Goal: Task Accomplishment & Management: Manage account settings

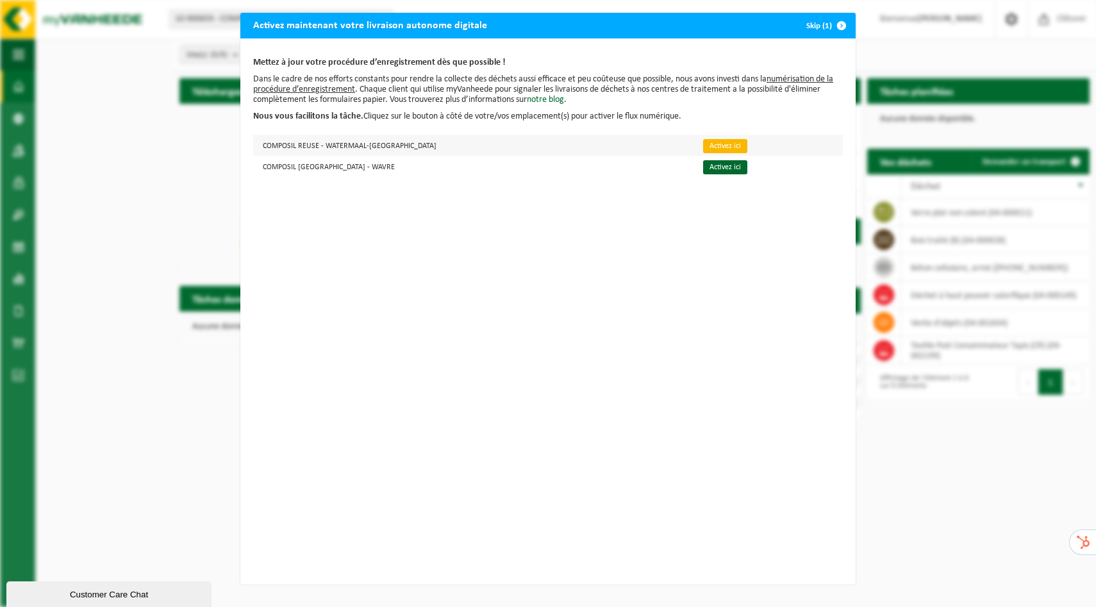
click at [703, 145] on link "Activez ici" at bounding box center [725, 146] width 44 height 14
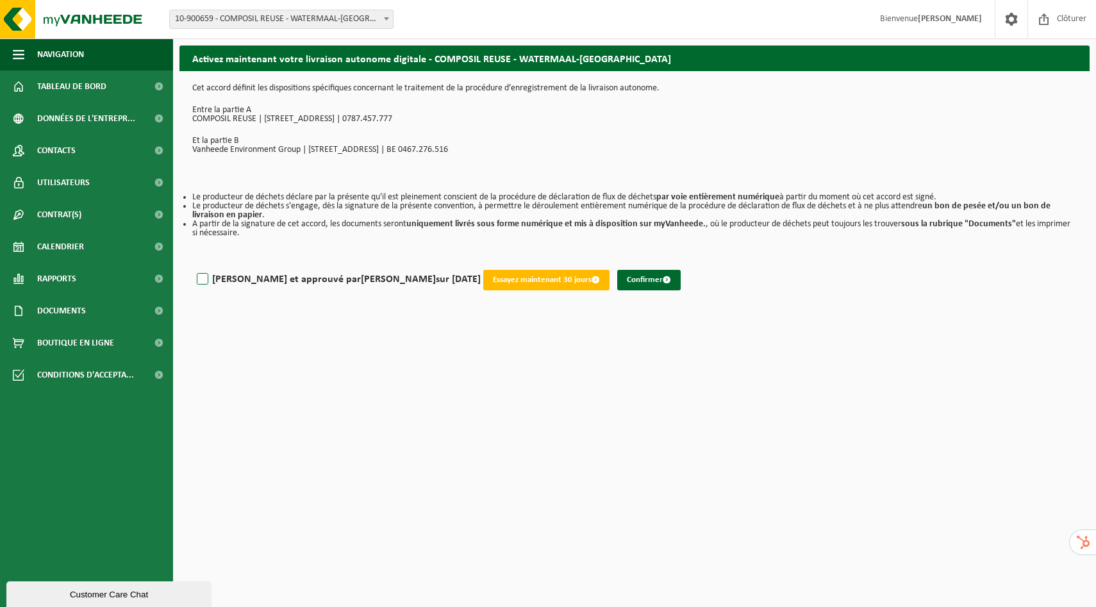
click at [201, 283] on label "Lu et approuvé par LOUIS WUESTENBERGHS sur 03/10/25" at bounding box center [337, 279] width 287 height 19
click at [481, 263] on input "Lu et approuvé par LOUIS WUESTENBERGHS sur 03/10/25" at bounding box center [481, 263] width 1 height 1
checkbox input "true"
click at [617, 281] on button "Confirmer" at bounding box center [648, 280] width 63 height 21
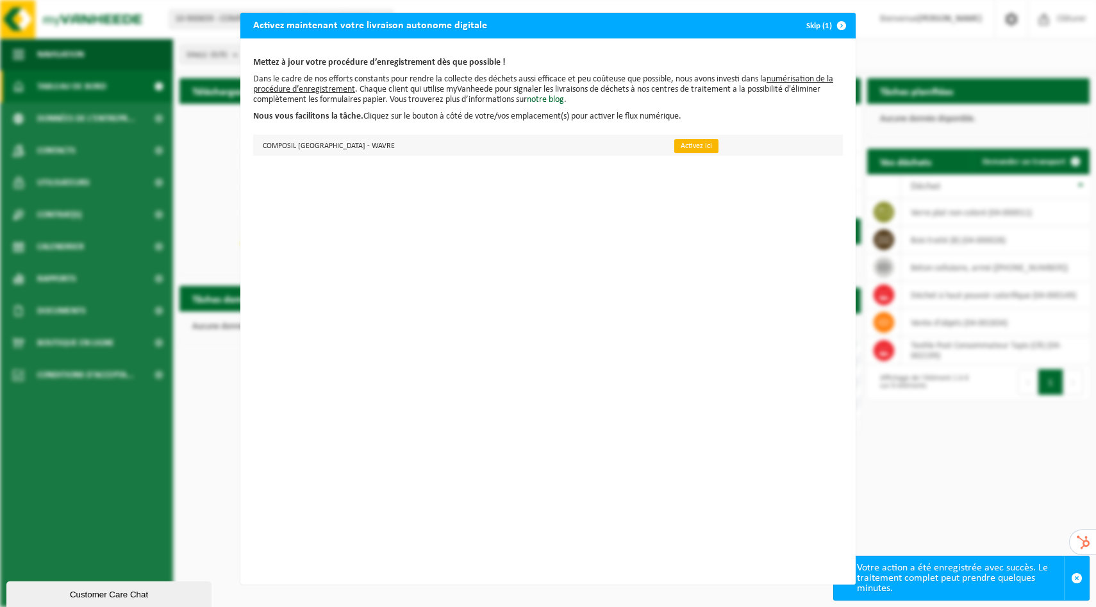
click at [674, 146] on link "Activez ici" at bounding box center [696, 146] width 44 height 14
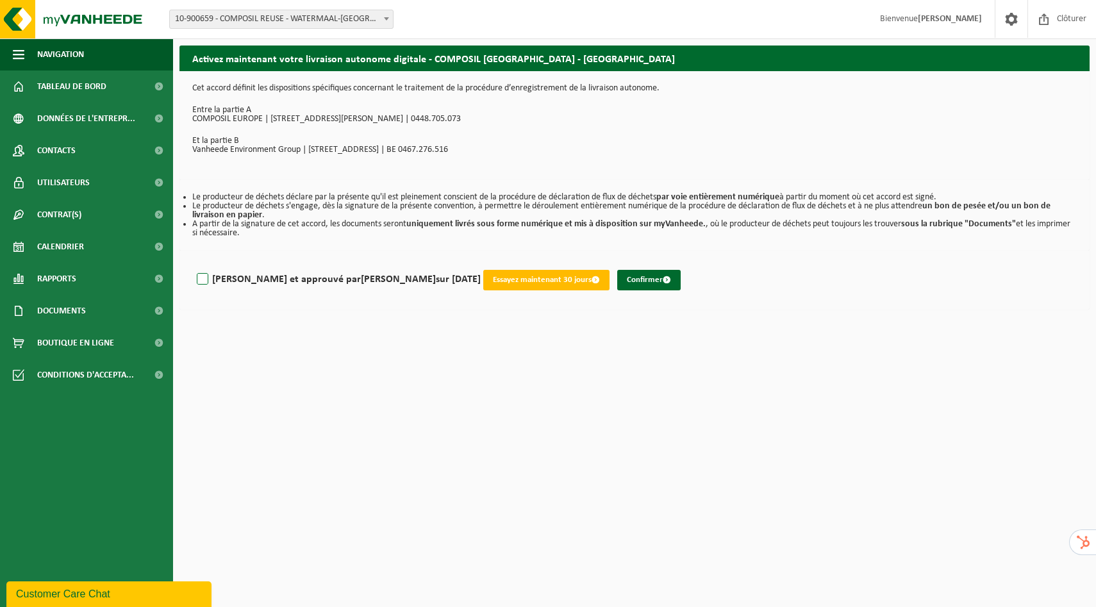
click at [199, 278] on label "Lu et approuvé par LOUIS WUESTENBERGHS sur 03/10/25" at bounding box center [337, 279] width 287 height 19
click at [481, 263] on input "Lu et approuvé par LOUIS WUESTENBERGHS sur 03/10/25" at bounding box center [481, 263] width 1 height 1
checkbox input "true"
click at [621, 284] on button "Confirmer" at bounding box center [648, 280] width 63 height 21
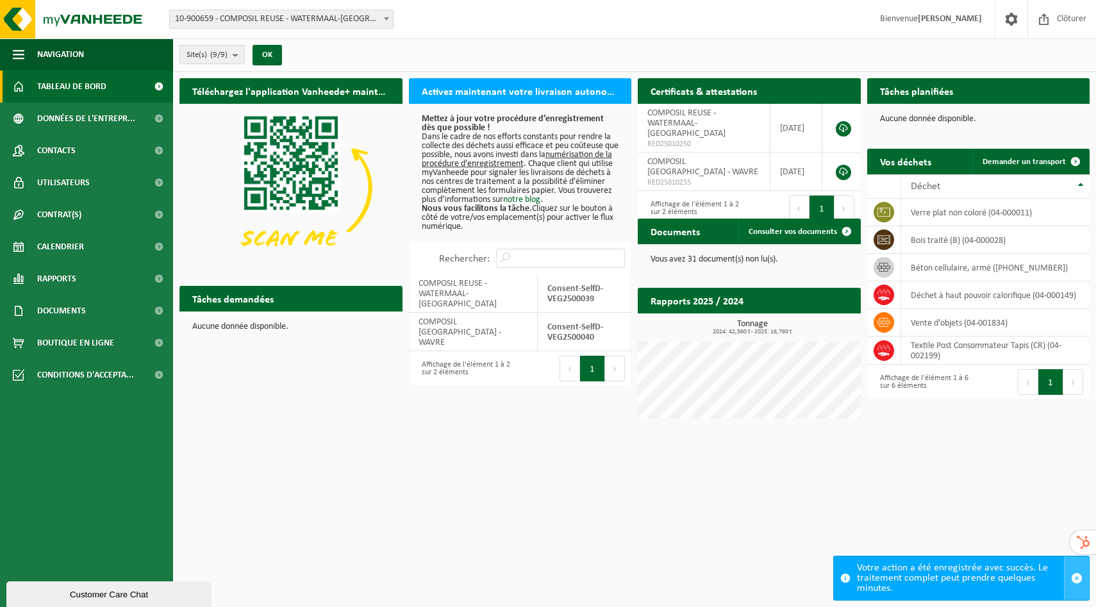
click at [1078, 577] on span "button" at bounding box center [1077, 578] width 12 height 12
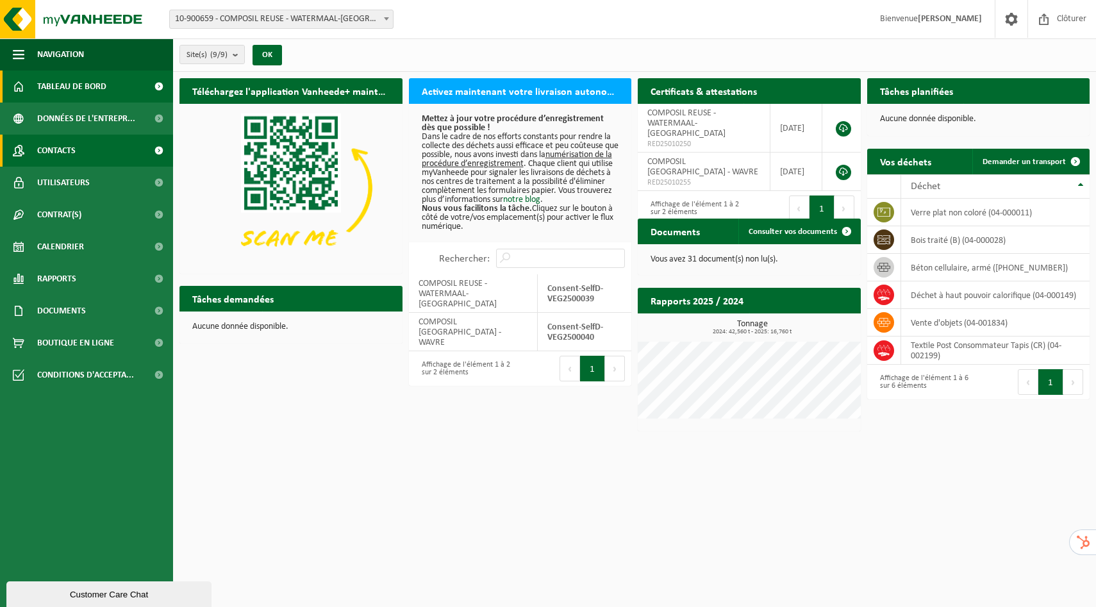
click at [158, 153] on span at bounding box center [158, 151] width 29 height 32
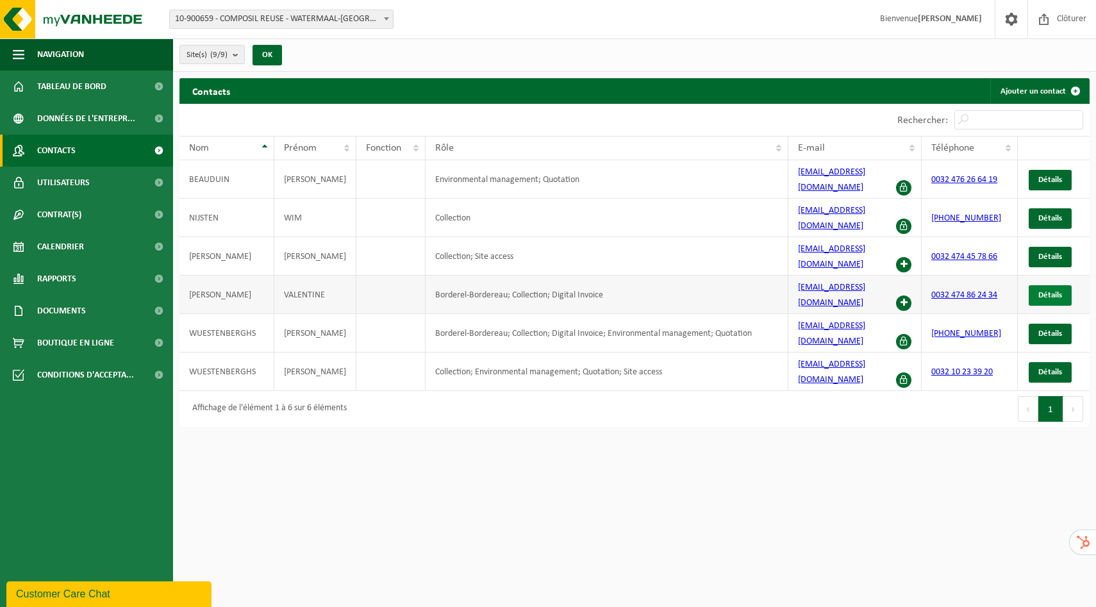
click at [1062, 285] on link "Détails" at bounding box center [1050, 295] width 43 height 21
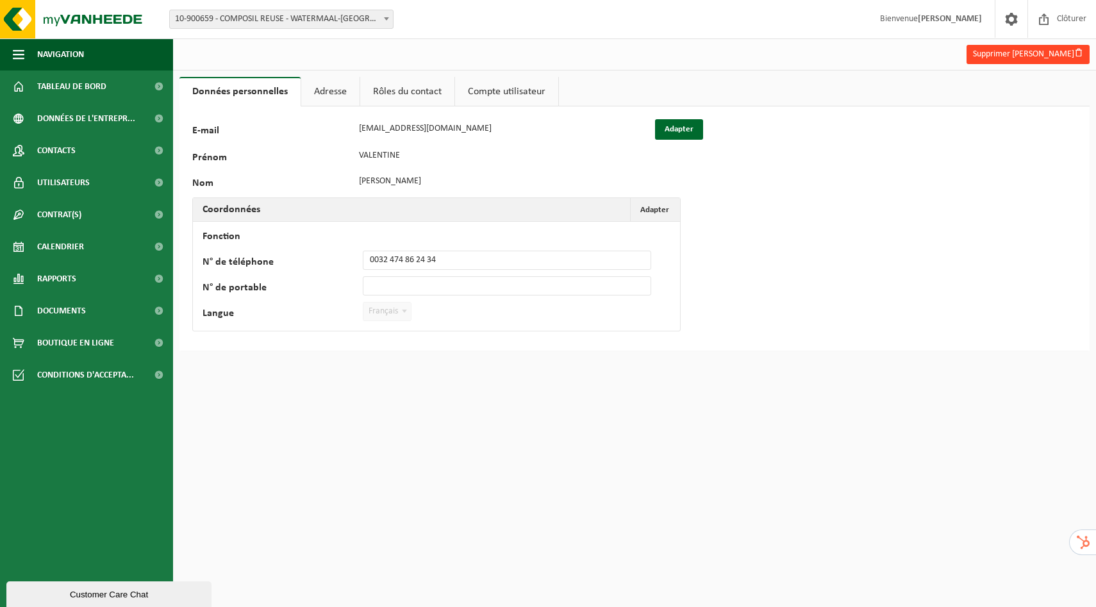
click at [997, 58] on button "Supprimer Valentine Weinand" at bounding box center [1028, 54] width 123 height 19
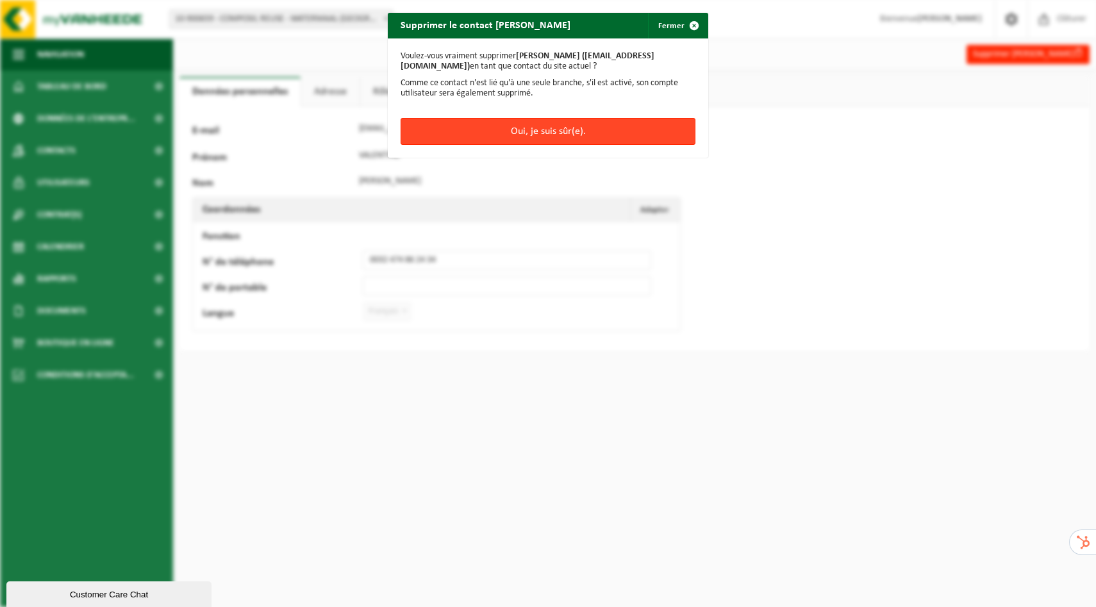
click at [533, 128] on button "Oui, je suis sûr(e)." at bounding box center [548, 131] width 295 height 27
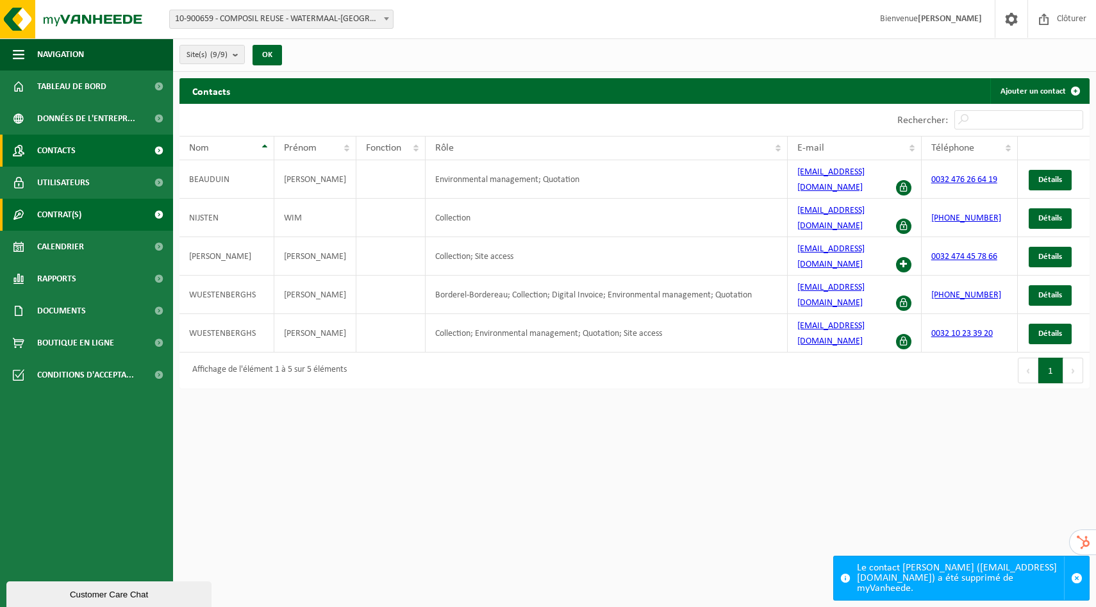
click at [156, 214] on span at bounding box center [158, 215] width 29 height 32
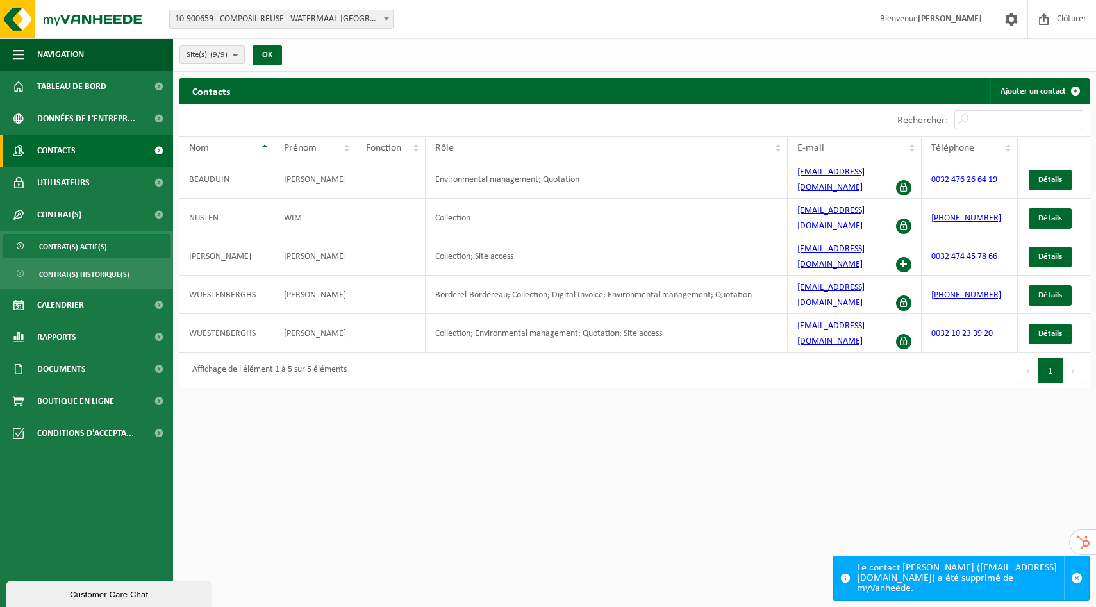
click at [84, 246] on span "Contrat(s) actif(s)" at bounding box center [73, 247] width 68 height 24
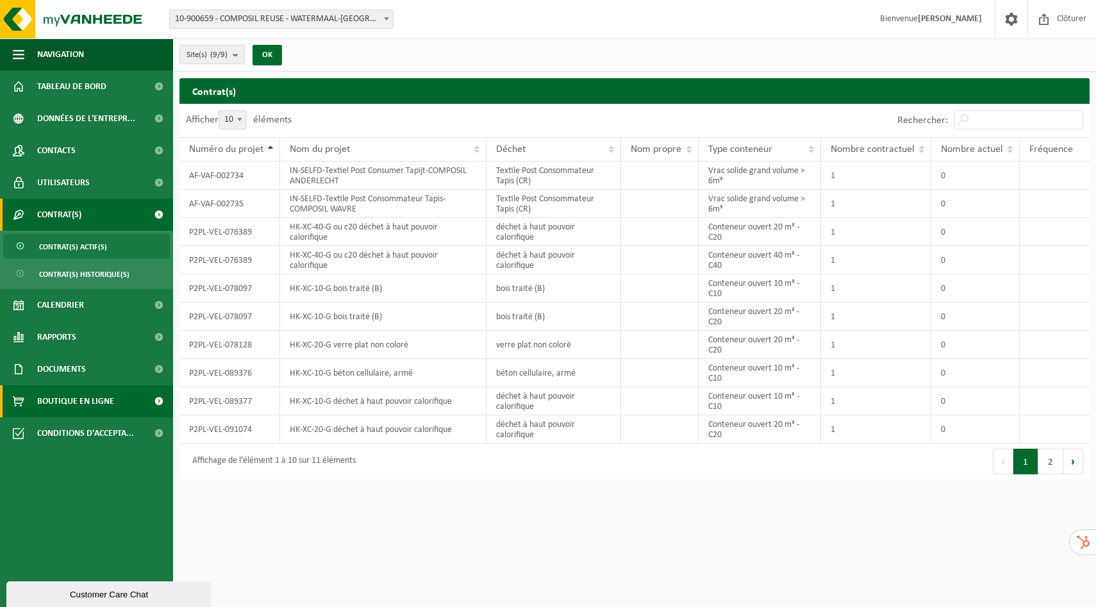
click at [154, 406] on span at bounding box center [158, 401] width 29 height 32
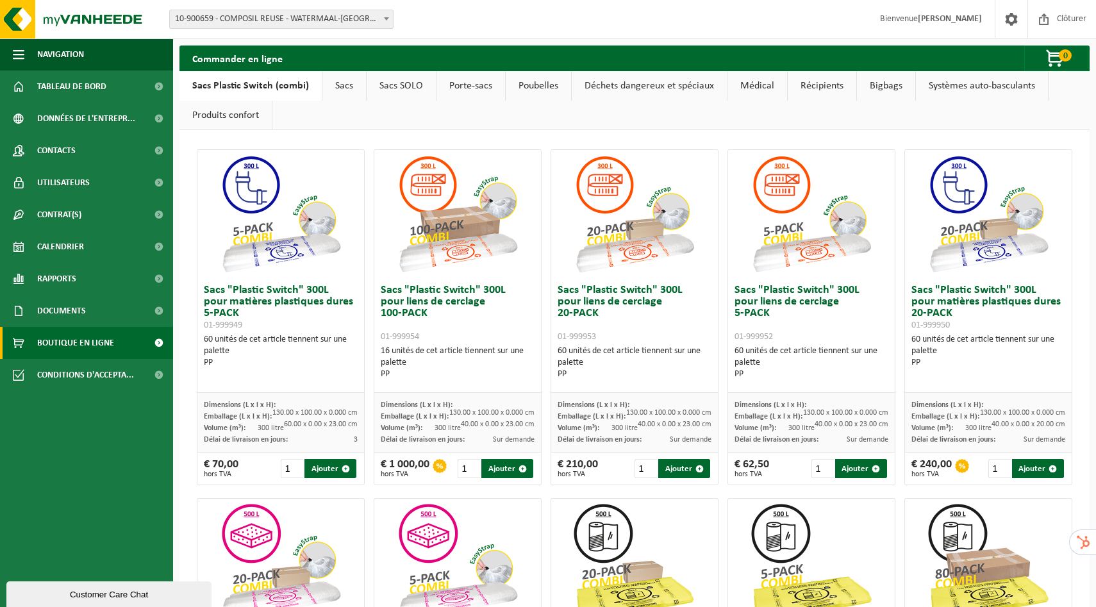
click at [740, 87] on link "Médical" at bounding box center [758, 85] width 60 height 29
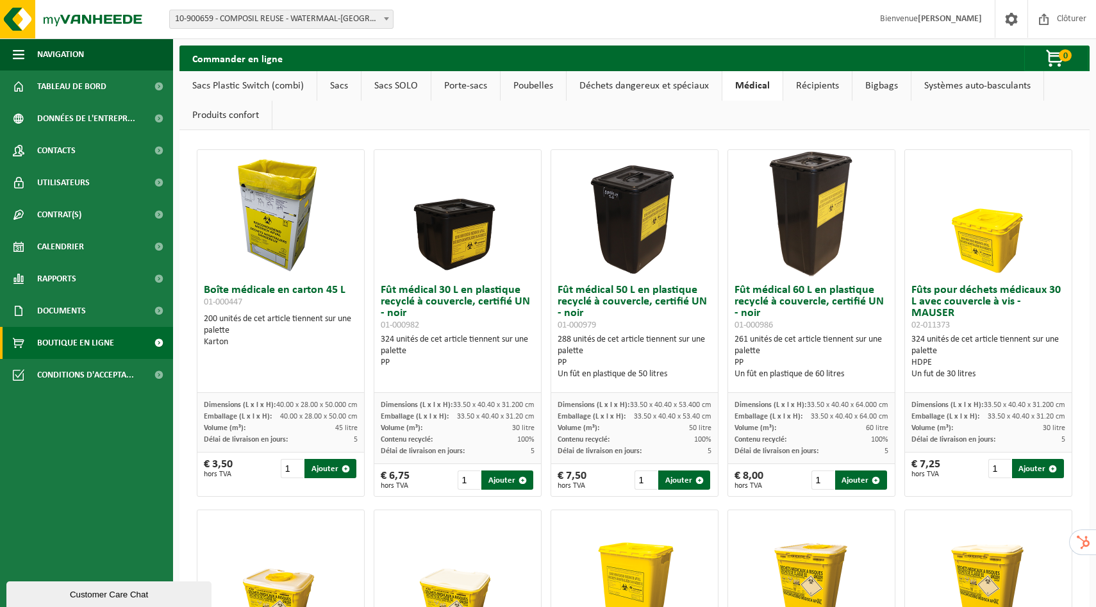
click at [208, 79] on link "Sacs Plastic Switch (combi)" at bounding box center [248, 85] width 137 height 29
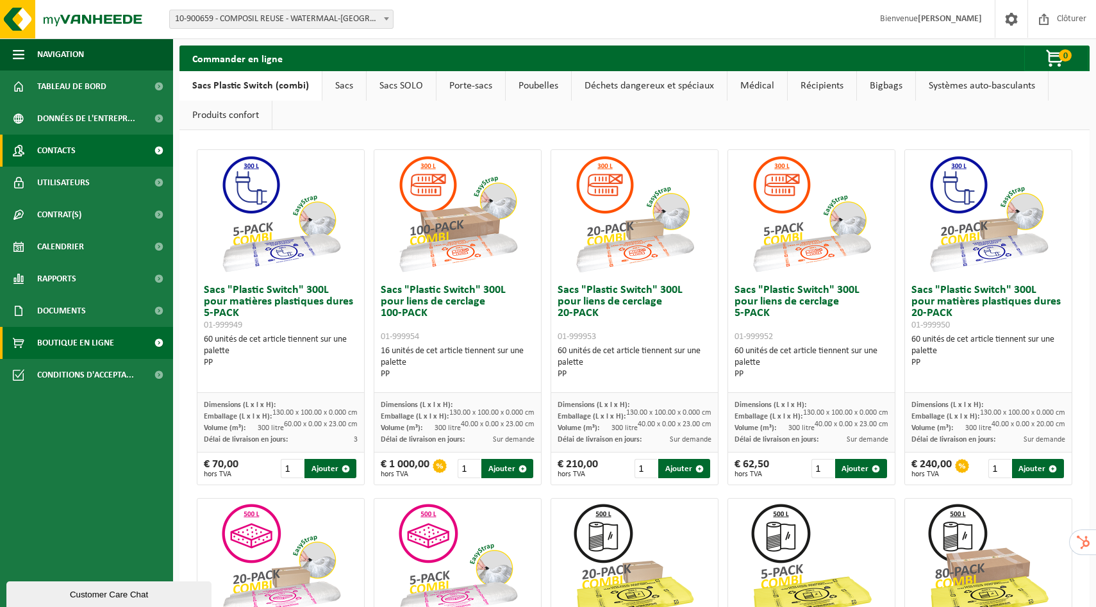
click at [157, 152] on span at bounding box center [158, 151] width 29 height 32
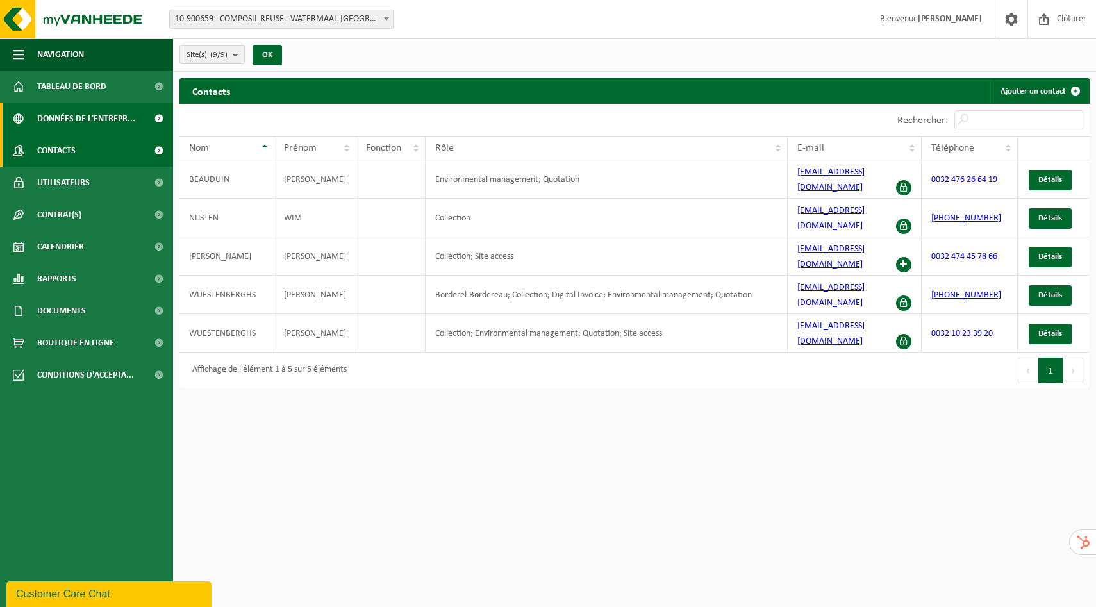
click at [154, 122] on span at bounding box center [158, 119] width 29 height 32
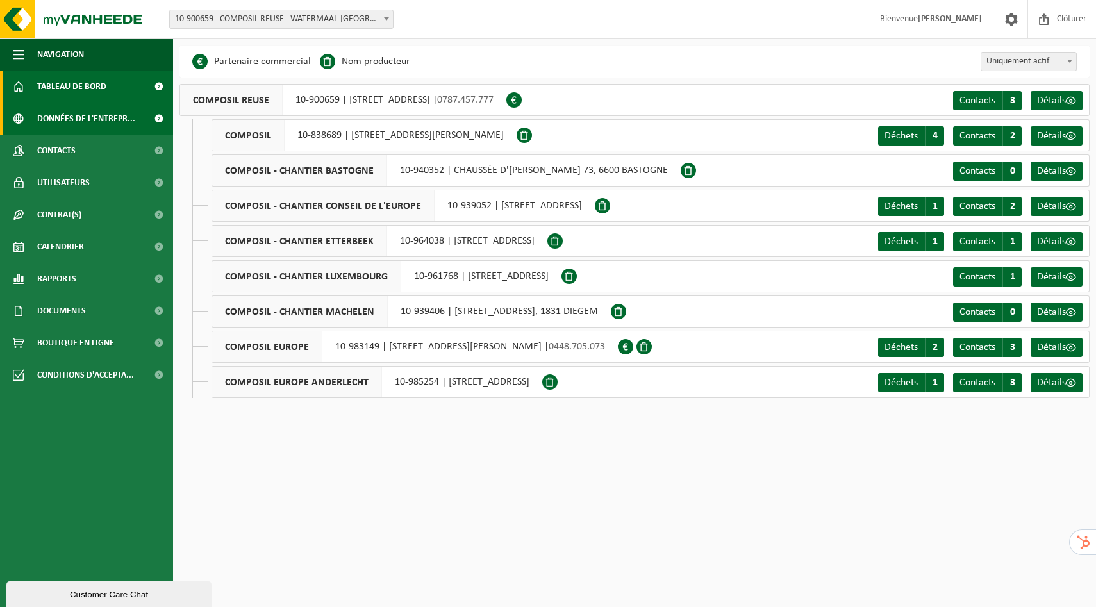
click at [162, 85] on span at bounding box center [158, 87] width 29 height 32
